Goal: Task Accomplishment & Management: Complete application form

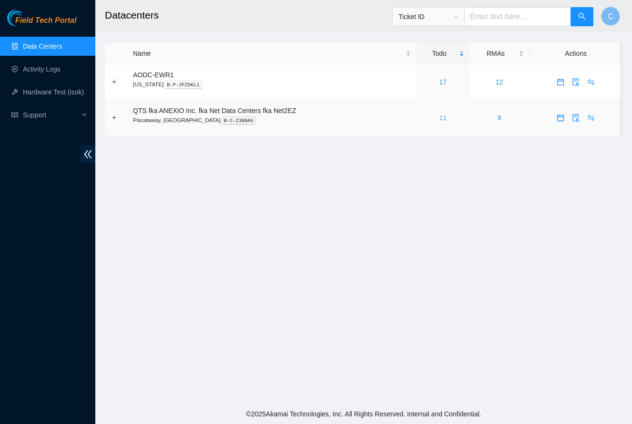
click at [447, 119] on link "11" at bounding box center [443, 118] width 8 height 8
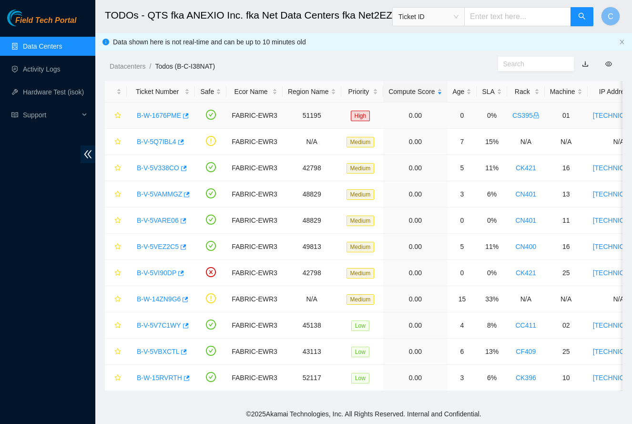
click at [166, 114] on link "B-W-1676PME" at bounding box center [159, 116] width 44 height 8
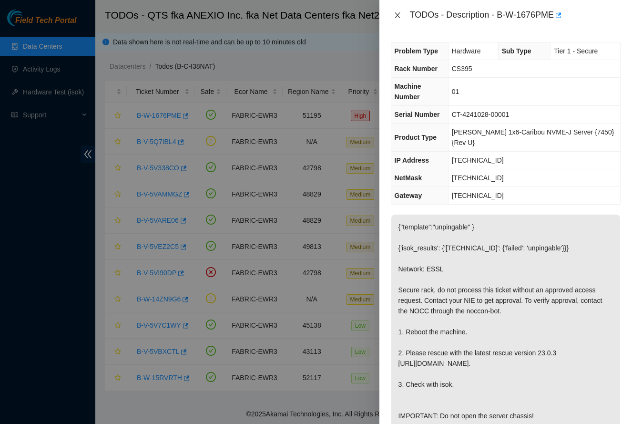
click at [397, 19] on icon "close" at bounding box center [398, 15] width 8 height 8
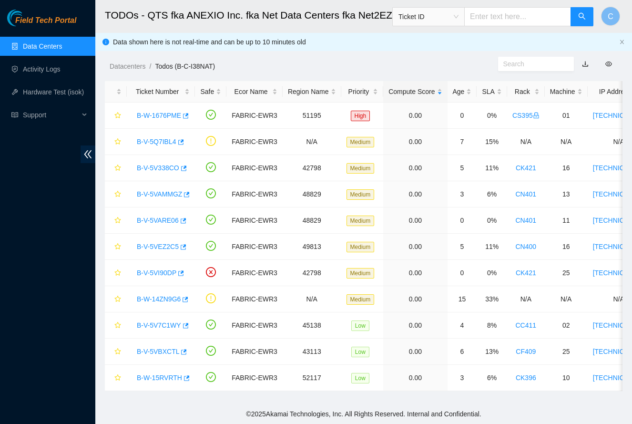
click at [51, 49] on link "Data Centers" at bounding box center [42, 46] width 39 height 8
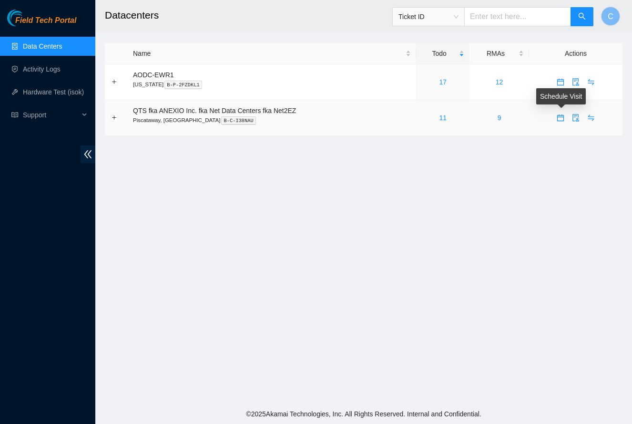
click at [560, 119] on icon "calendar" at bounding box center [561, 118] width 8 height 8
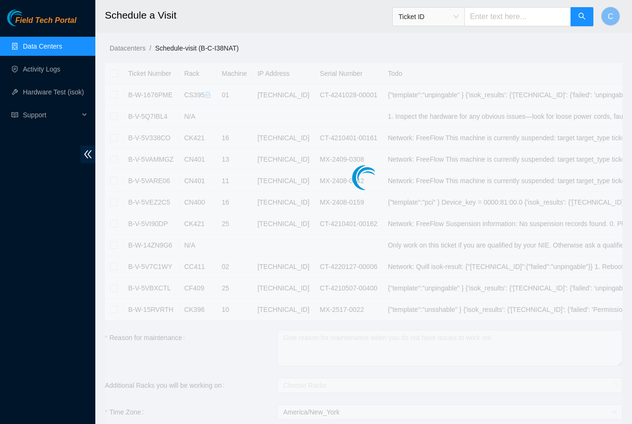
checkbox input "true"
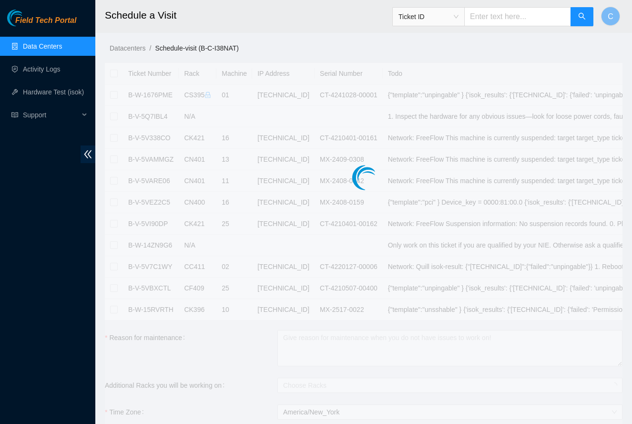
checkbox input "true"
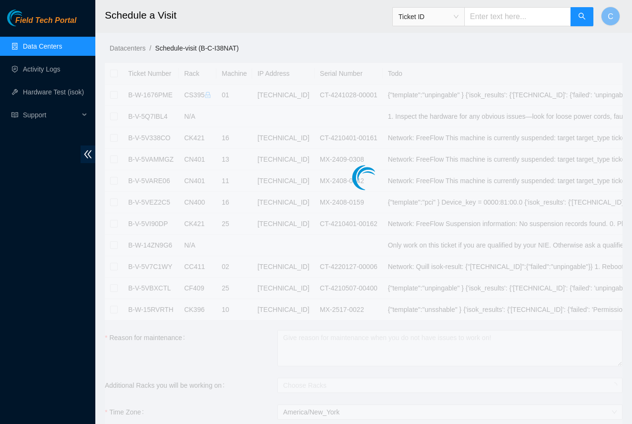
checkbox input "true"
type input "2025-09-16 08:50"
type input "2025-09-17 08:49"
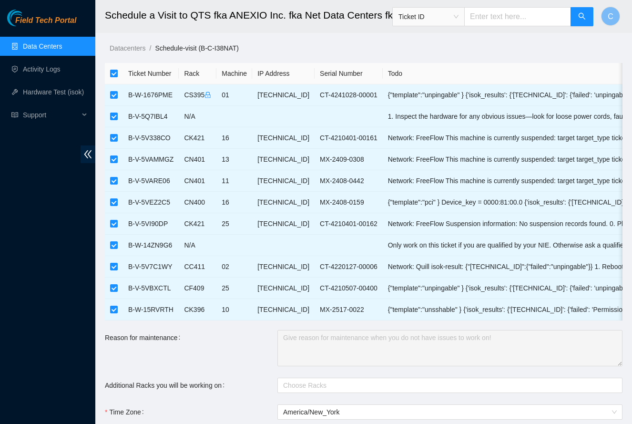
click at [114, 74] on input "checkbox" at bounding box center [114, 74] width 8 height 8
checkbox input "false"
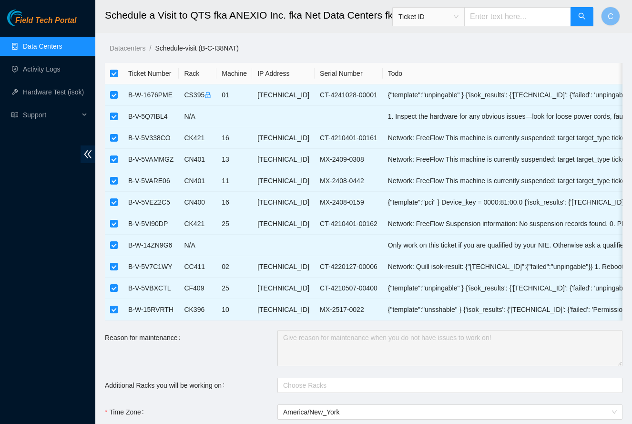
checkbox input "false"
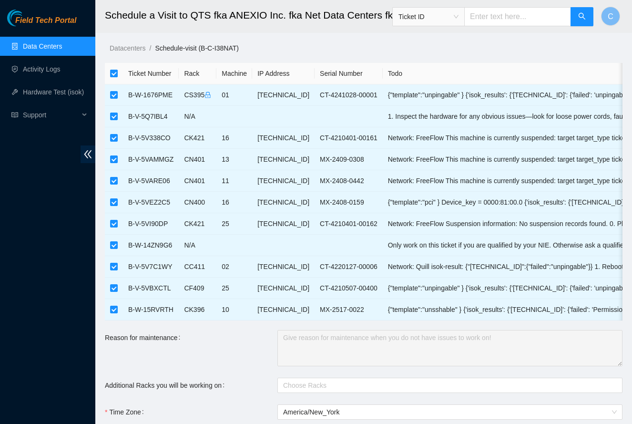
checkbox input "false"
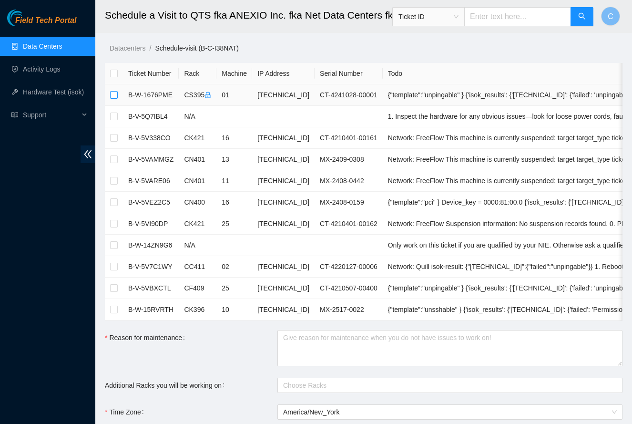
click at [113, 96] on input "checkbox" at bounding box center [114, 95] width 8 height 8
checkbox input "true"
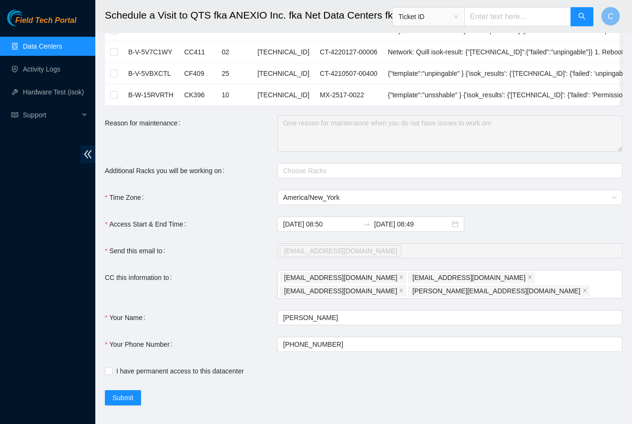
scroll to position [214, 0]
click at [111, 367] on input "I have permanent access to this datacenter" at bounding box center [108, 370] width 7 height 7
checkbox input "true"
click at [122, 393] on span "Submit" at bounding box center [122, 398] width 21 height 10
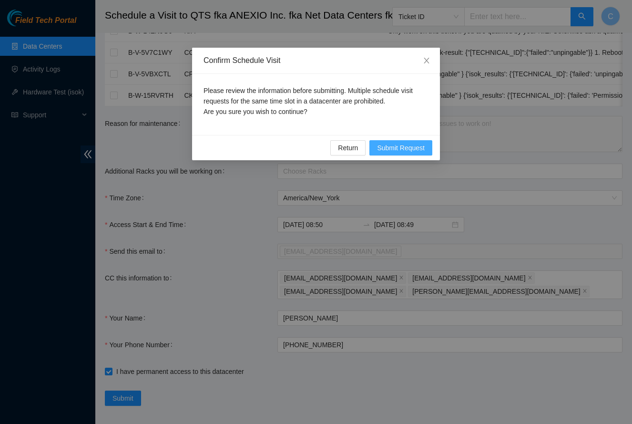
click at [387, 145] on span "Submit Request" at bounding box center [401, 147] width 48 height 10
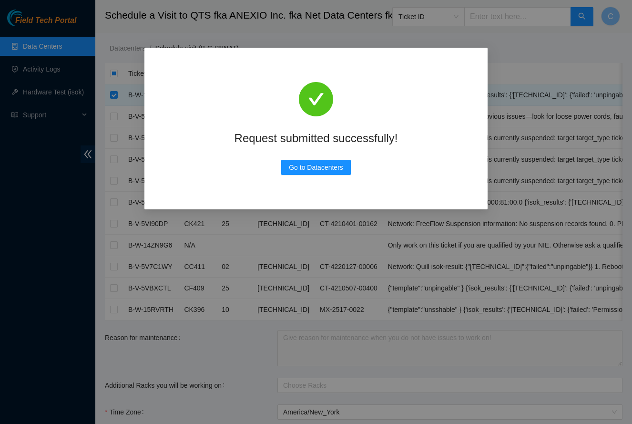
scroll to position [0, 0]
click at [331, 163] on span "Go to Datacenters" at bounding box center [316, 167] width 54 height 10
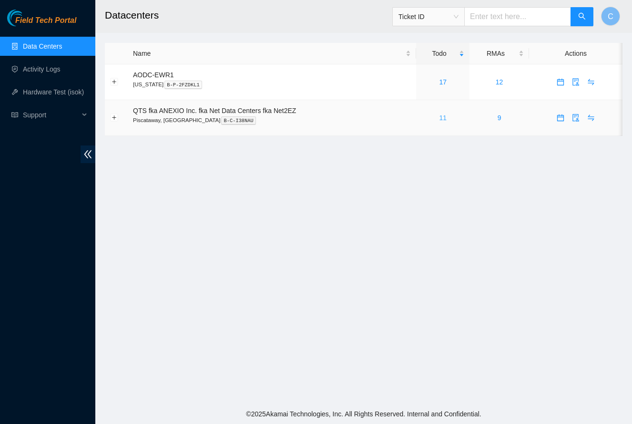
click at [445, 119] on link "11" at bounding box center [443, 118] width 8 height 8
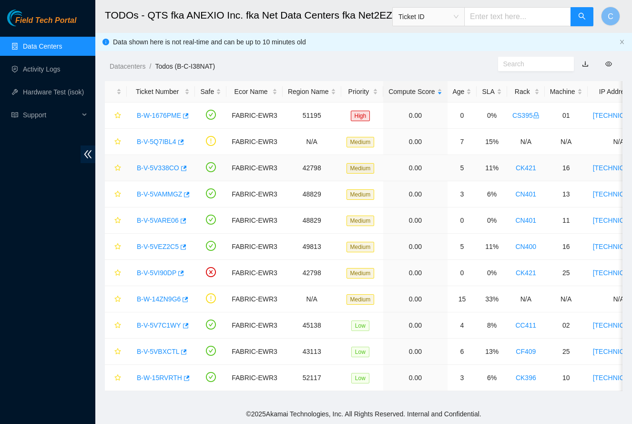
click at [162, 167] on link "B-V-5V338CO" at bounding box center [158, 168] width 42 height 8
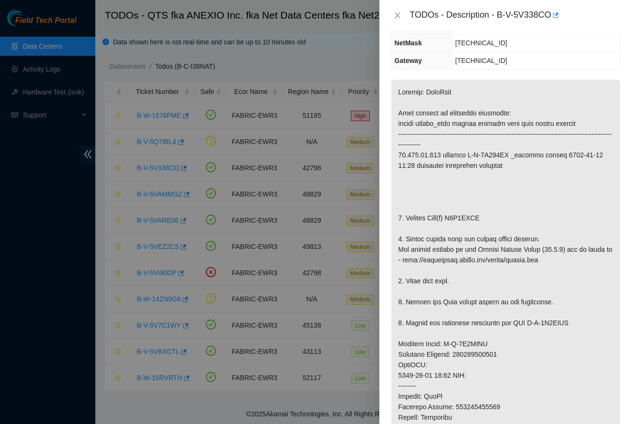
scroll to position [136, 0]
click at [397, 17] on icon "close" at bounding box center [398, 15] width 8 height 8
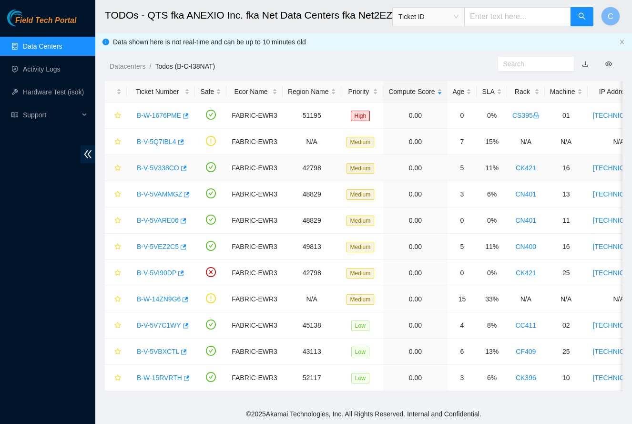
click at [164, 166] on link "B-V-5V338CO" at bounding box center [158, 168] width 42 height 8
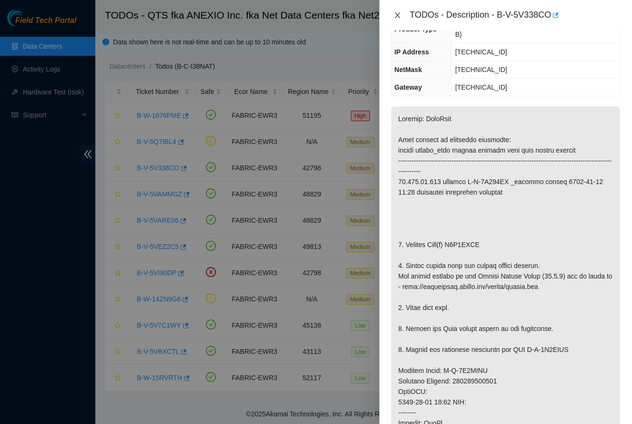
click at [396, 18] on icon "close" at bounding box center [398, 15] width 8 height 8
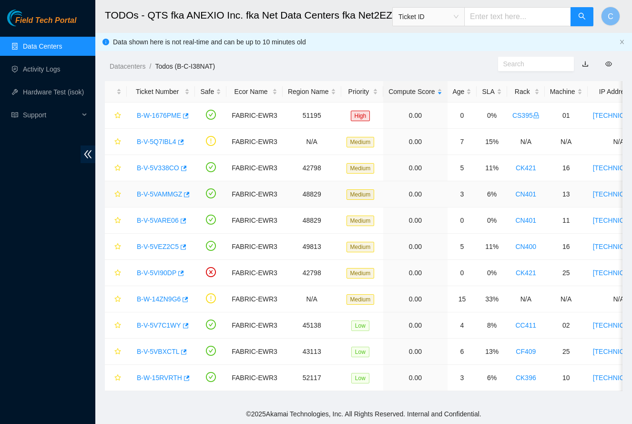
click at [160, 195] on link "B-V-5VAMMGZ" at bounding box center [159, 194] width 45 height 8
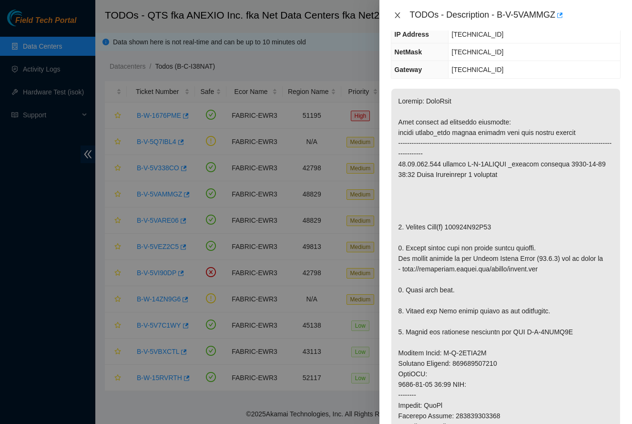
click at [398, 18] on icon "close" at bounding box center [398, 15] width 8 height 8
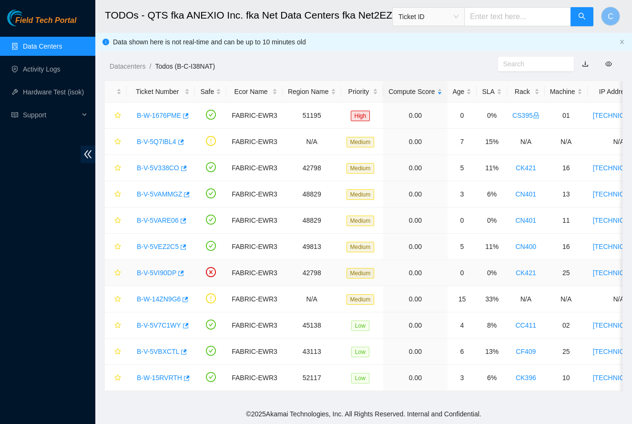
click at [154, 271] on link "B-V-5VI90DP" at bounding box center [157, 273] width 40 height 8
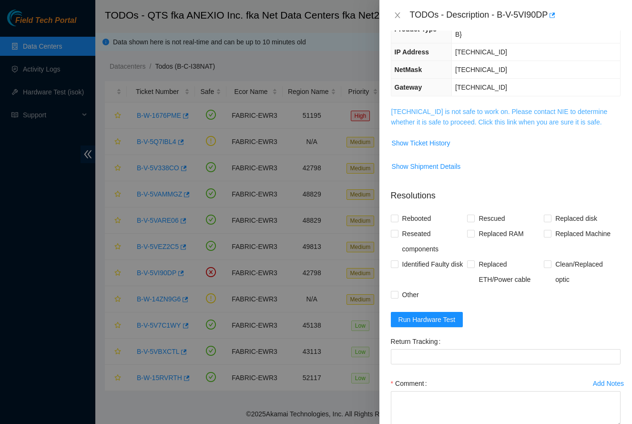
click at [492, 108] on link "23.208.27.220 is not safe to work on. Please contact NIE to determine whether i…" at bounding box center [499, 117] width 216 height 18
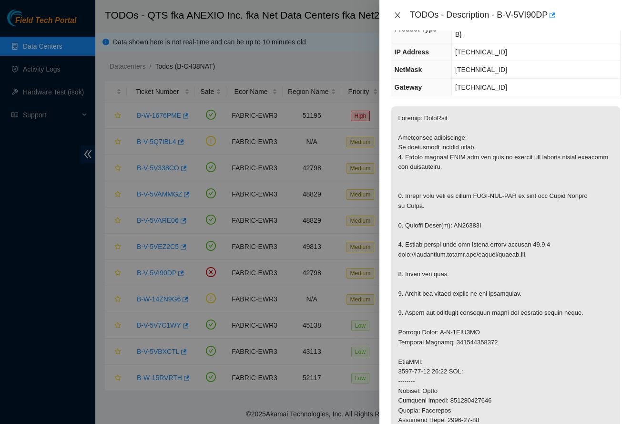
click at [397, 19] on icon "close" at bounding box center [398, 15] width 8 height 8
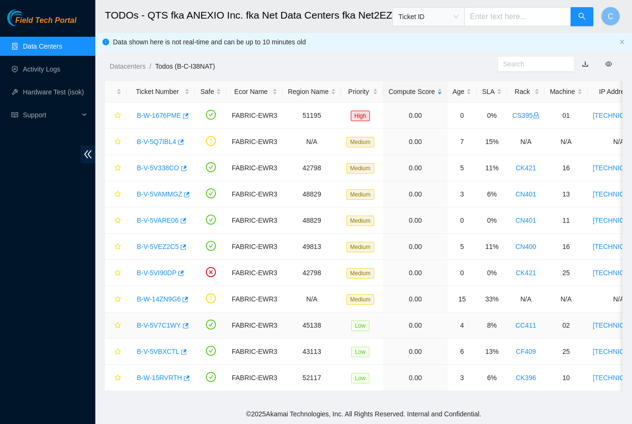
click at [169, 325] on link "B-V-5V7C1WY" at bounding box center [159, 325] width 44 height 8
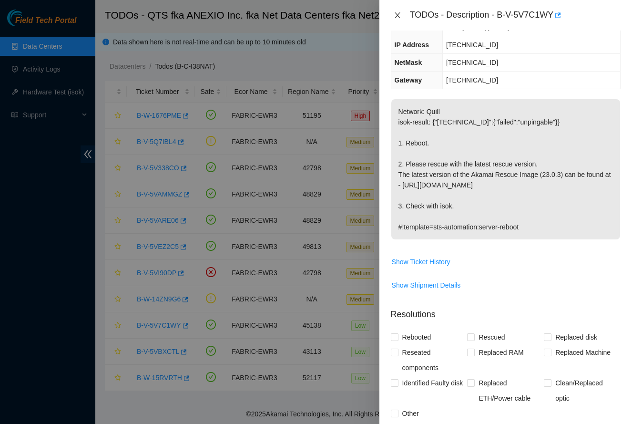
click at [399, 19] on button "Close" at bounding box center [397, 15] width 13 height 9
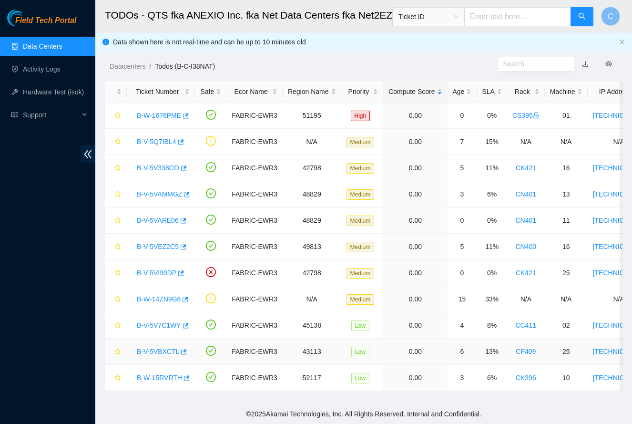
click at [151, 351] on link "B-V-5VBXCTL" at bounding box center [158, 351] width 42 height 8
